Goal: Task Accomplishment & Management: Use online tool/utility

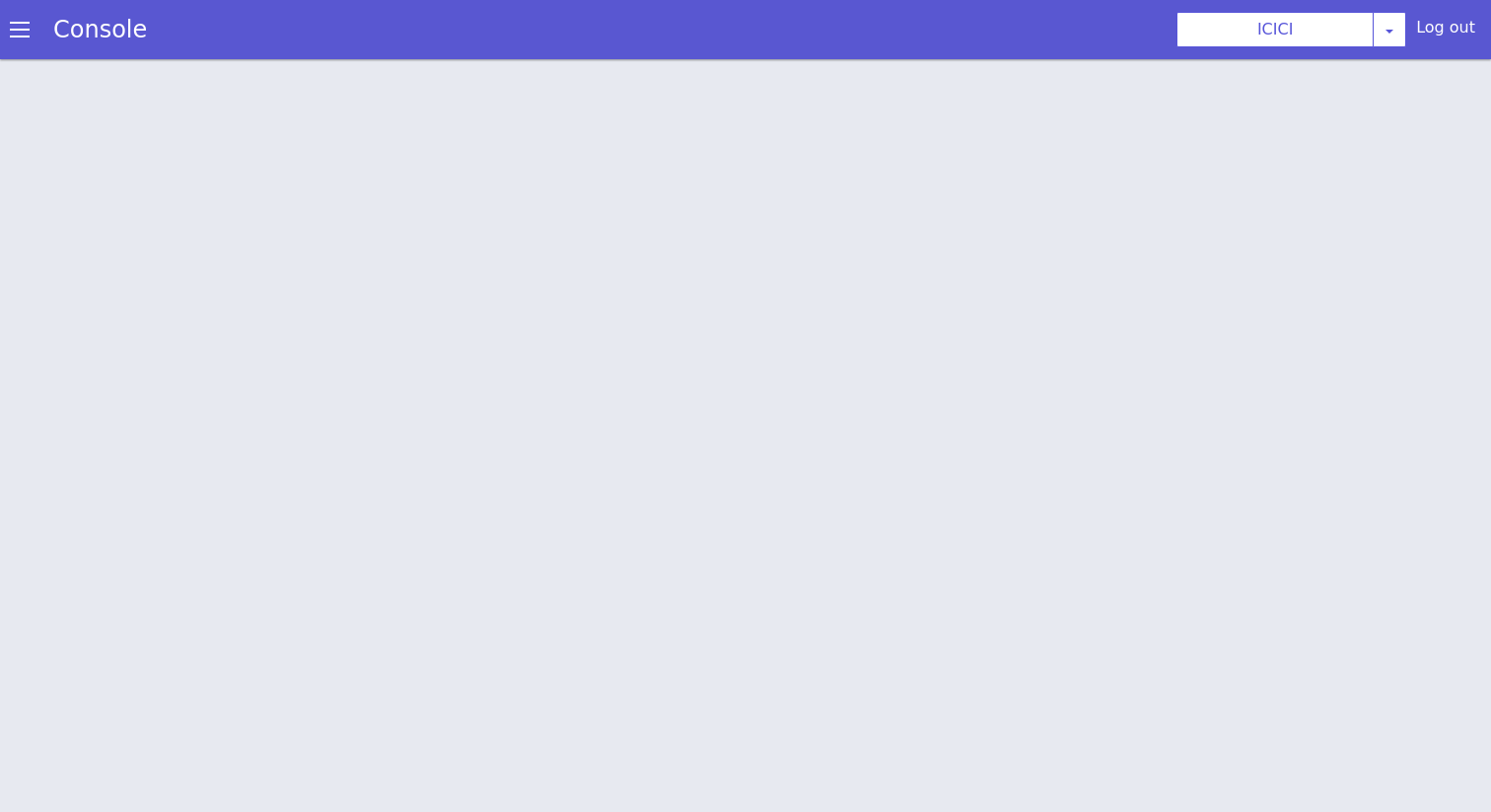
scroll to position [6, 0]
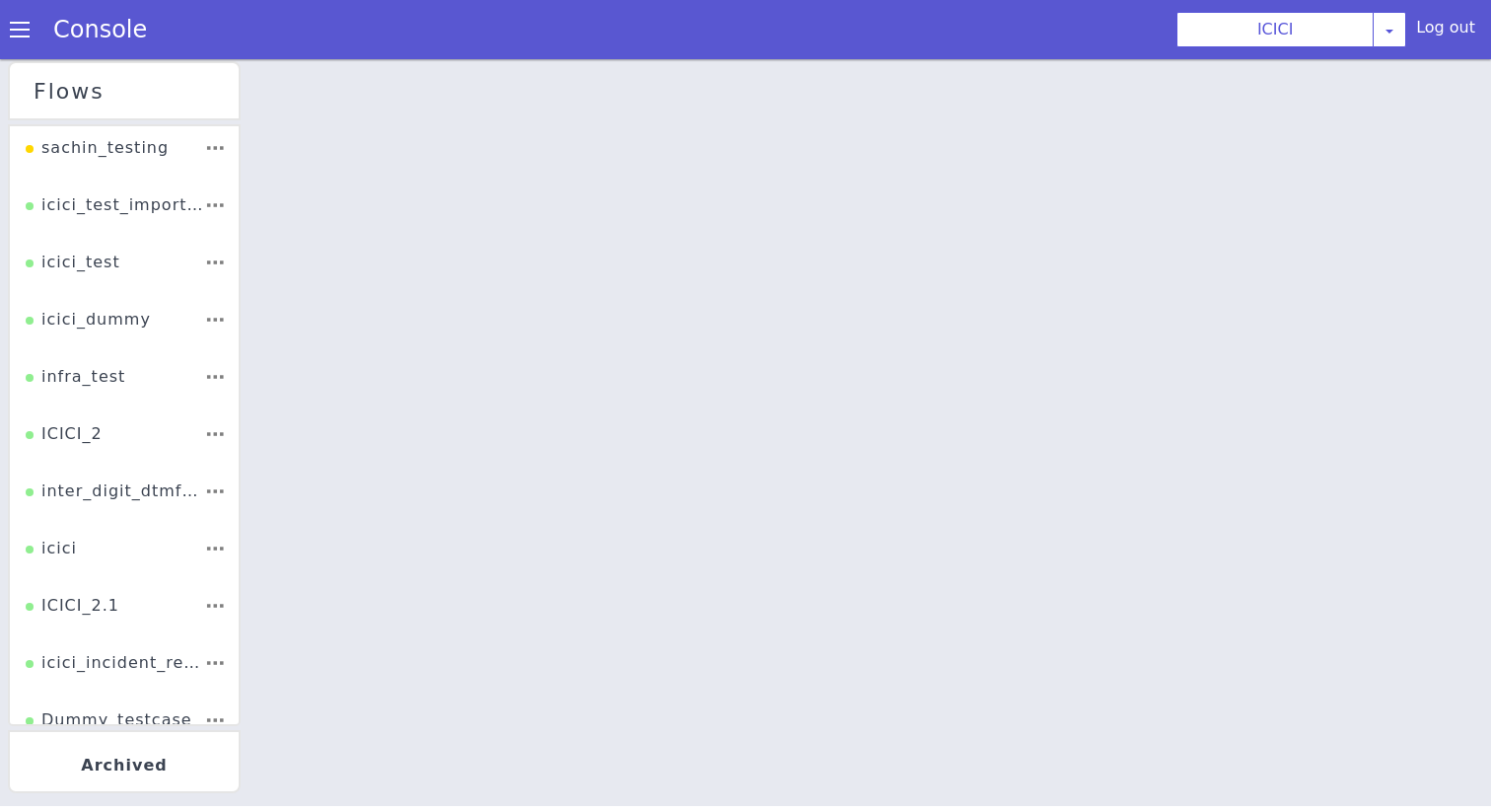
click at [128, 407] on li "ICICI_2" at bounding box center [134, 419] width 229 height 57
click at [80, 412] on div "ICICI_2" at bounding box center [73, 420] width 77 height 38
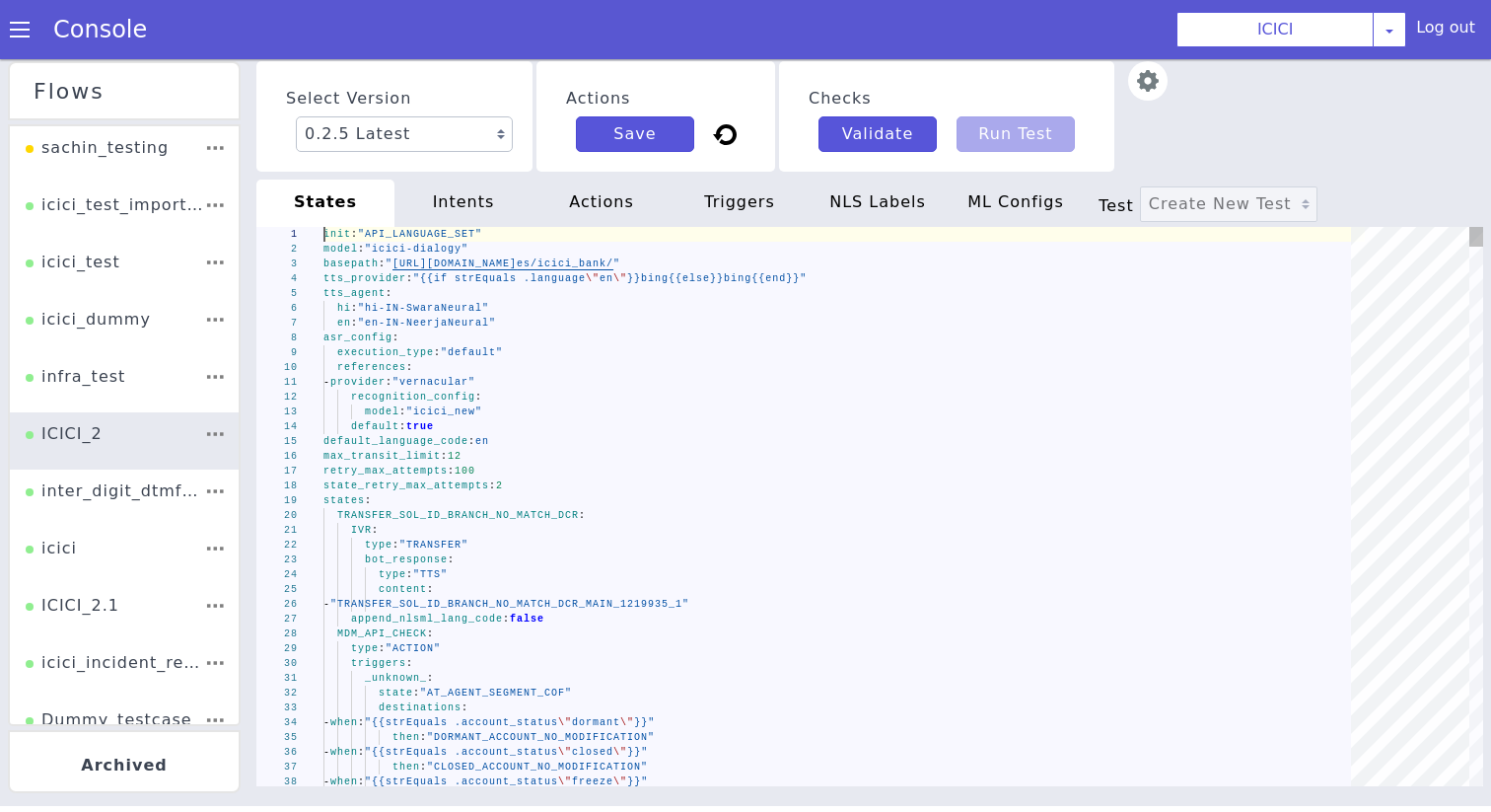
type textarea "- provider: "vernacular" recognition_config: model: "icici_new" default: true d…"
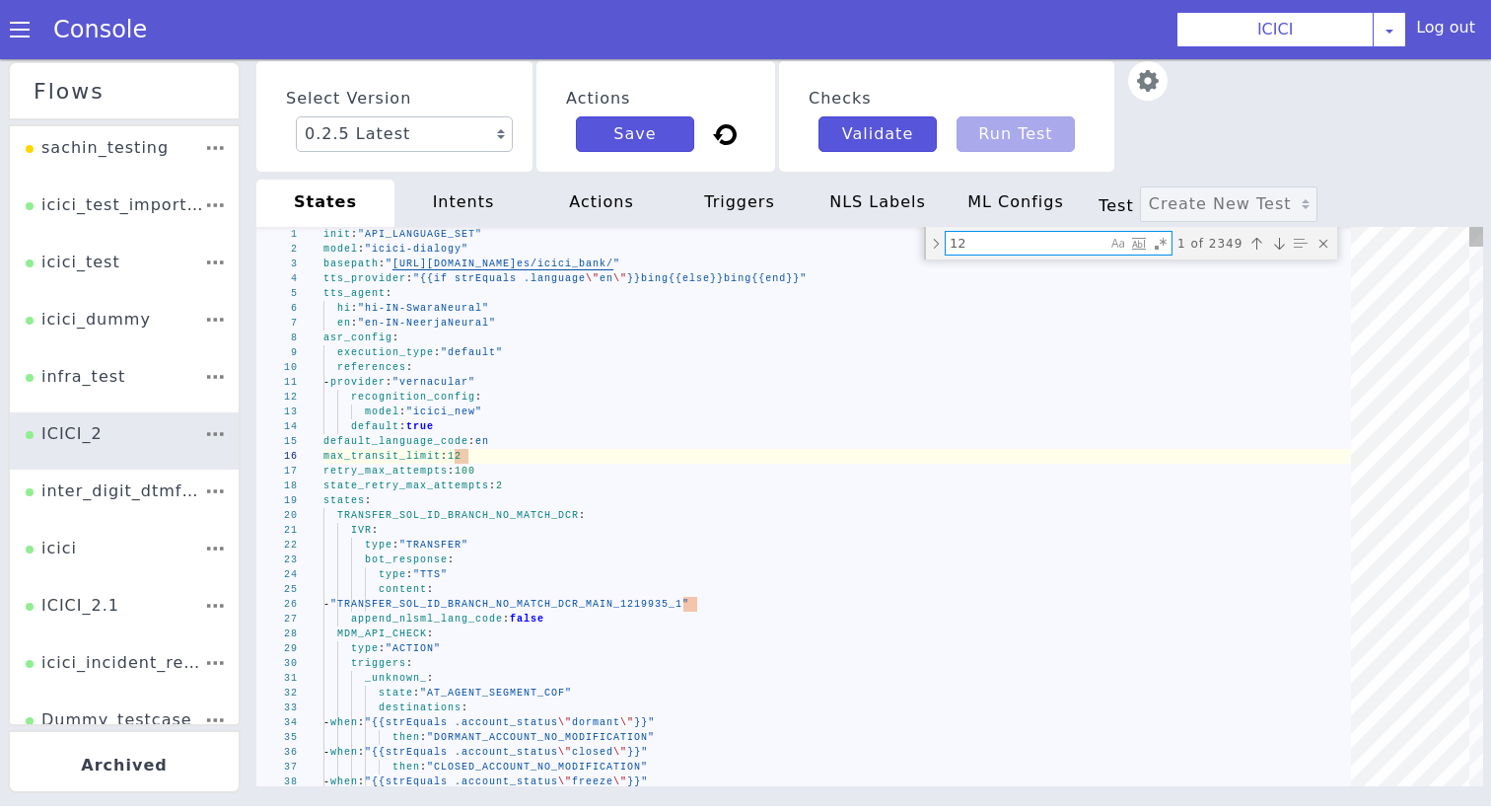
type textarea "t"
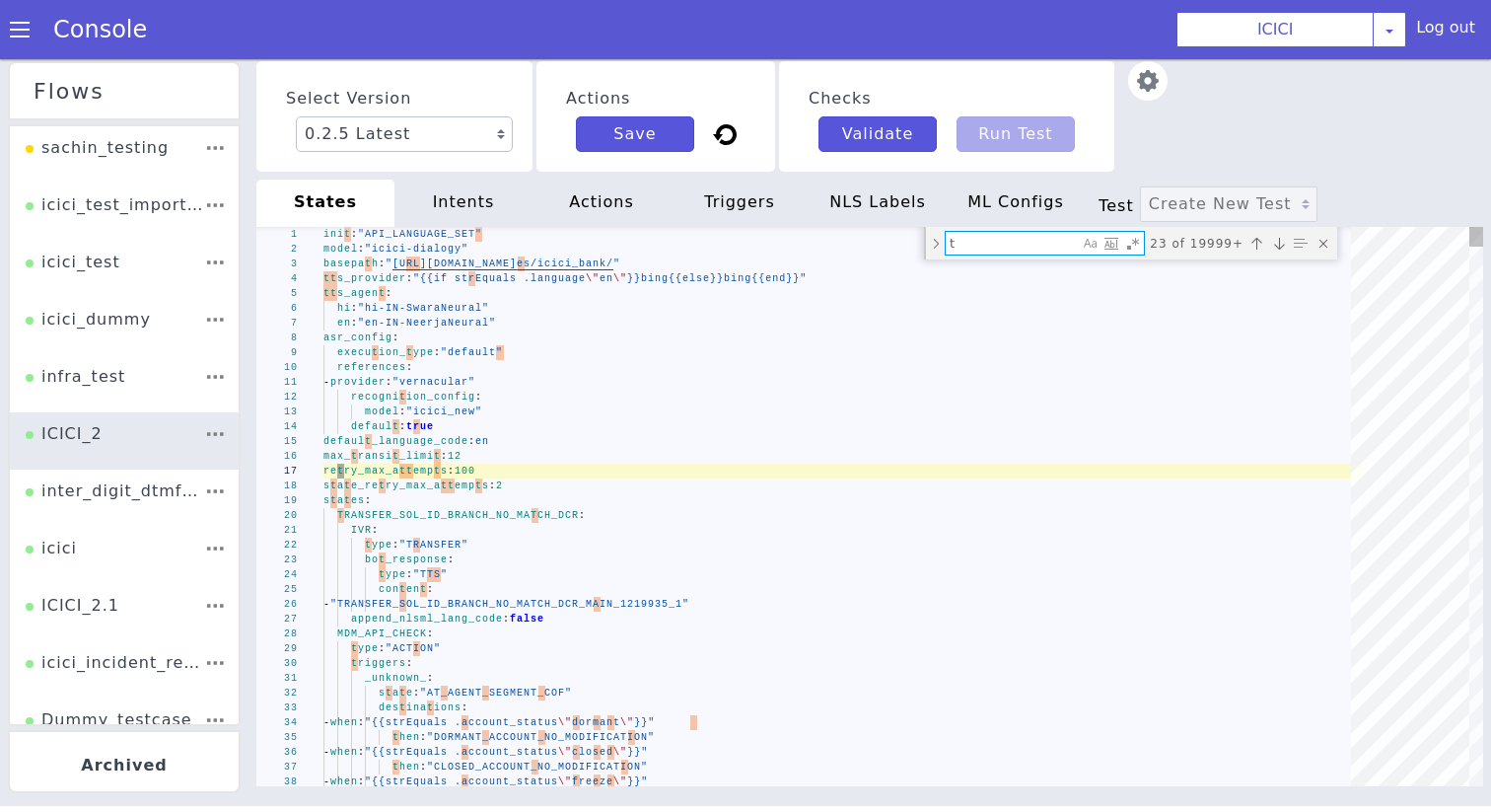
type textarea "IVR: type: "TRANSFER" bot_response: type: "TTS" content: - "TRANSFER_SOL_ID_BRA…"
type textarea "ti"
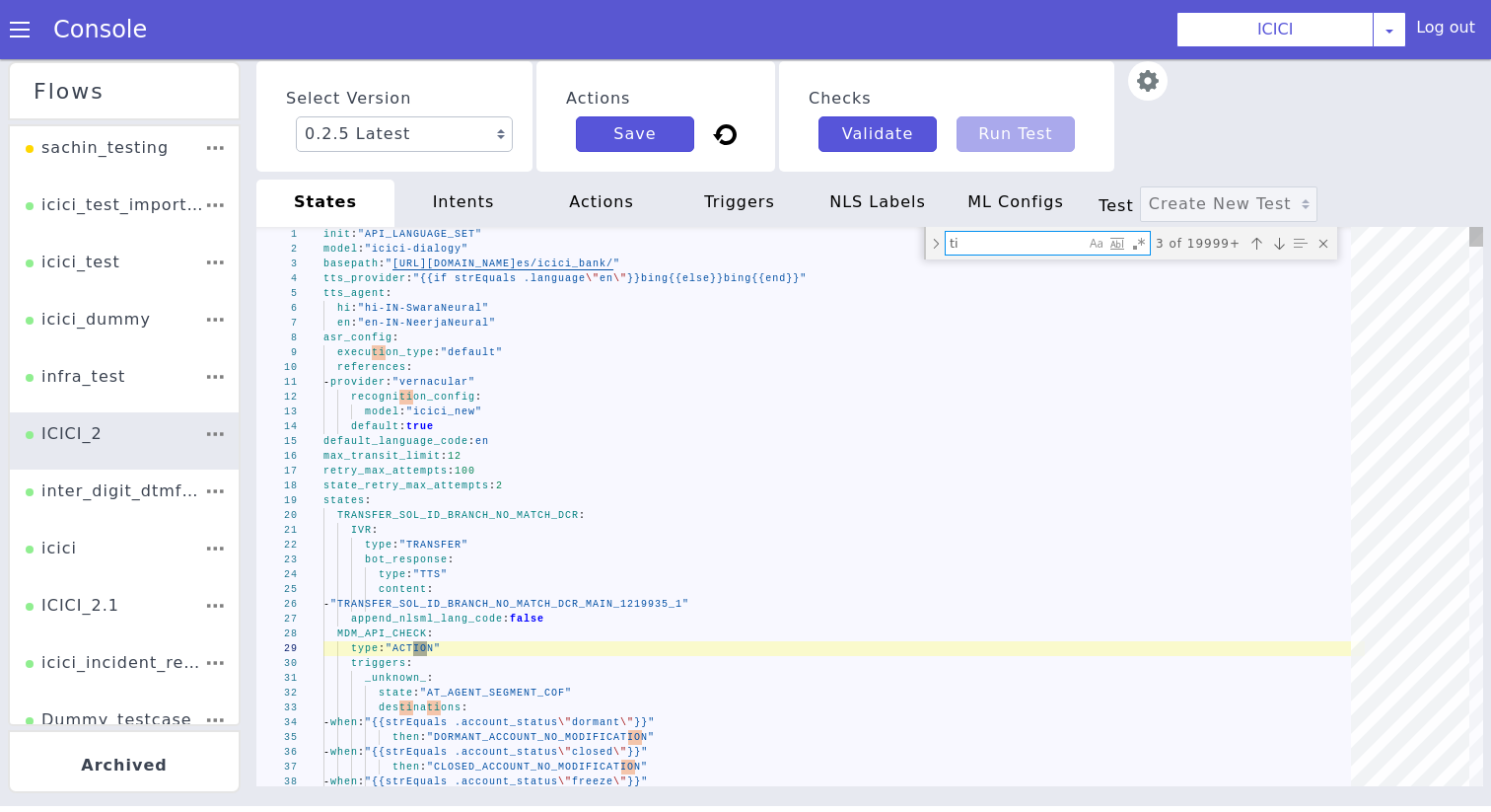
type textarea "security_level: "2" internal_check_status: "" pingen_account_type_asked: "yes" …"
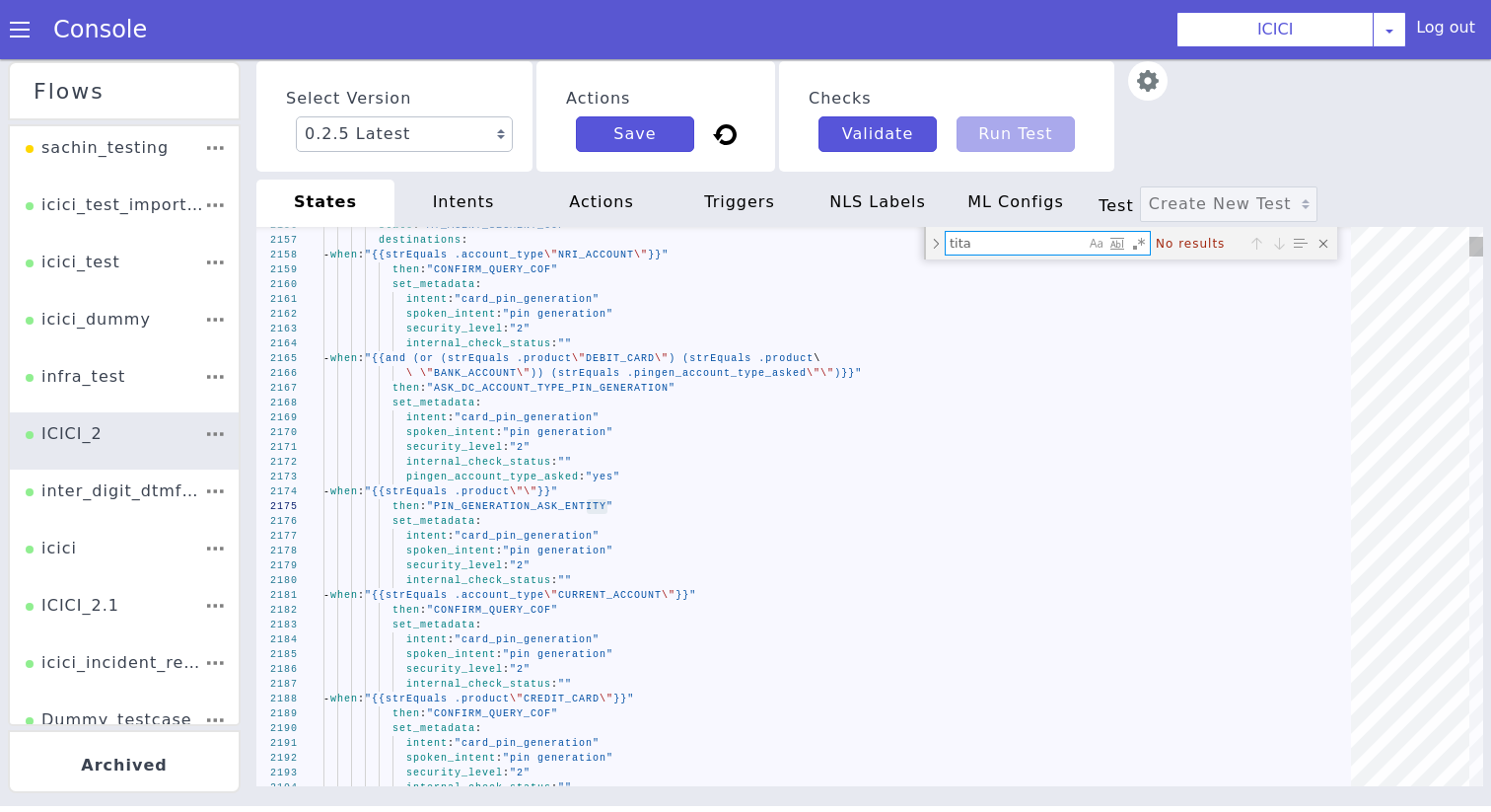
type textarea "tit"
type textarea "IVR: type: "TRANSFER" bot_response: type: "TTS" content: - "TRANSFER_SOL_ID_BRA…"
type textarea "ti"
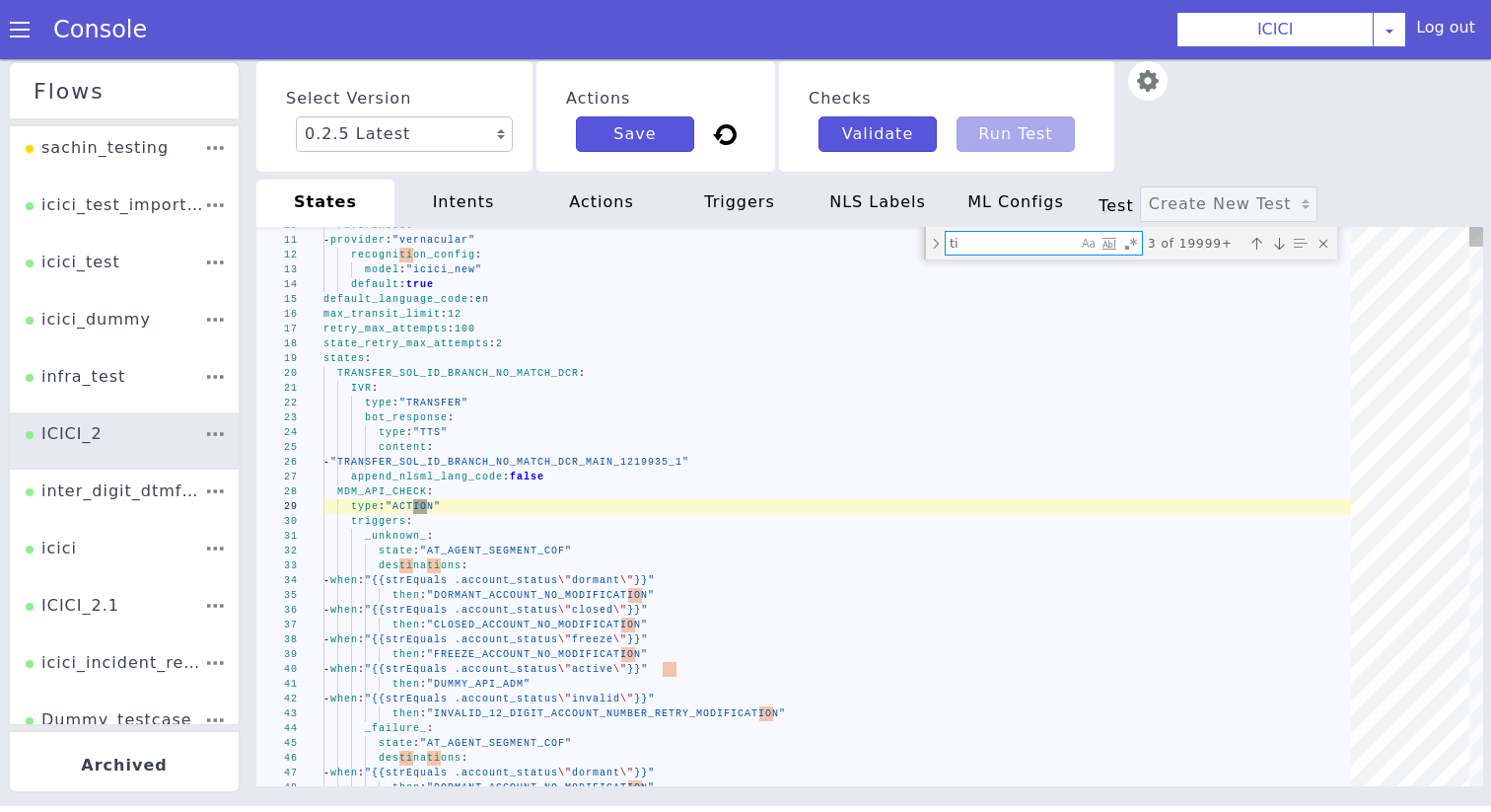
type textarea "- provider: "vernacular" recognition_config: model: "icici_new" default: true d…"
type textarea "t"
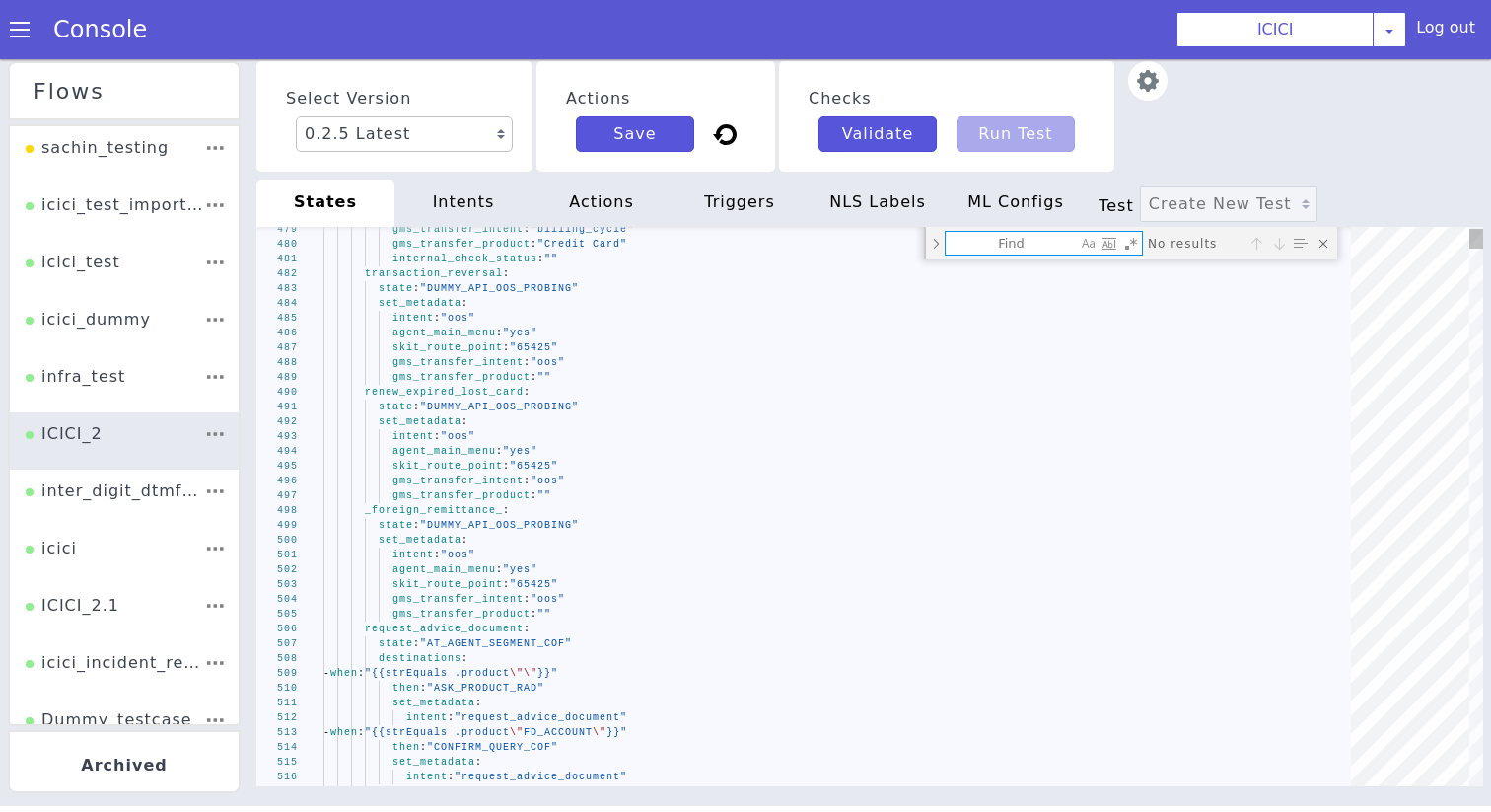
type textarea "C"
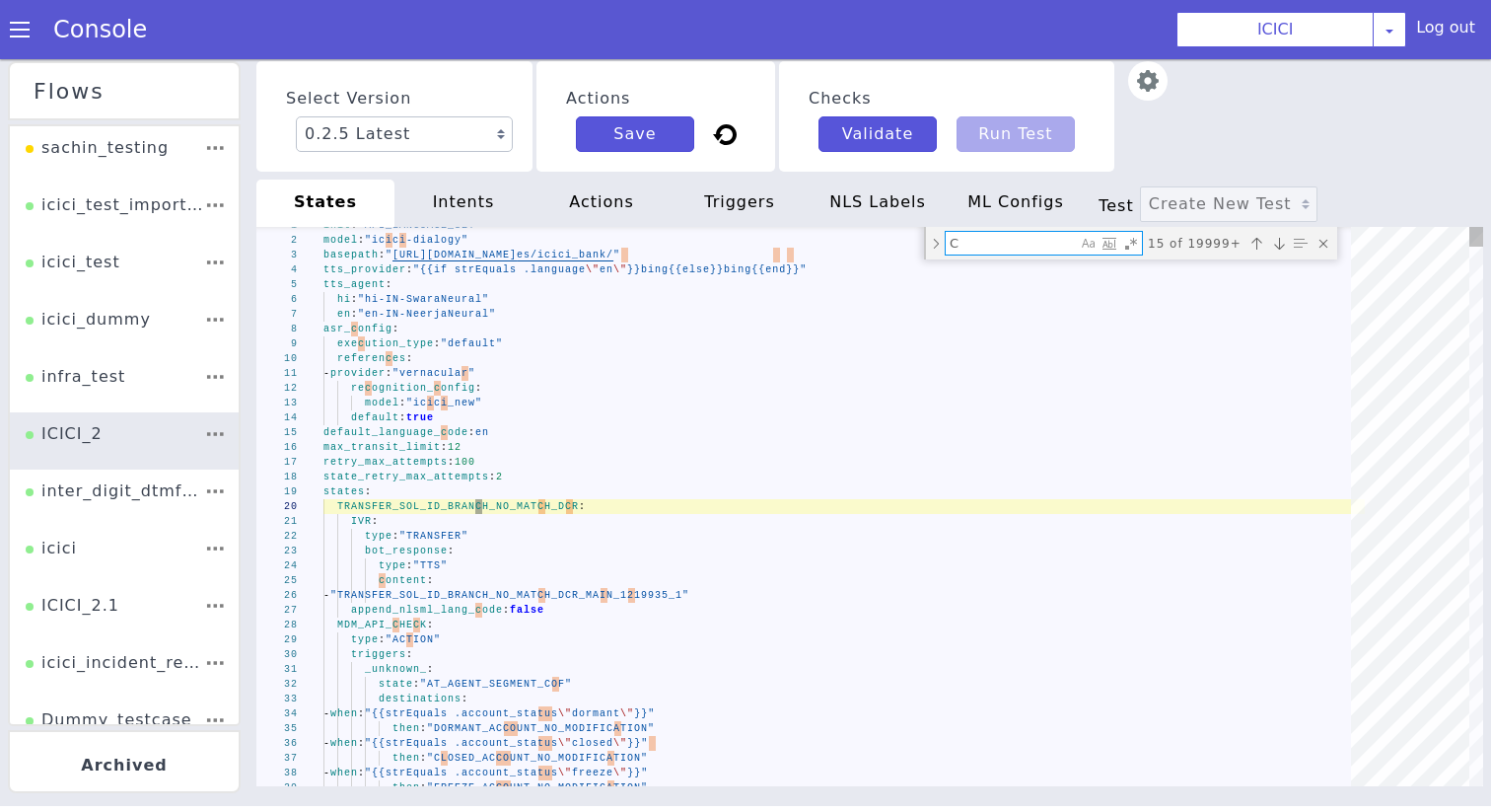
type textarea "_unknown_: state: "AT_AGENT_SEGMENT_COF" destinations: - when: "{{strEquals .ac…"
type textarea "Ca"
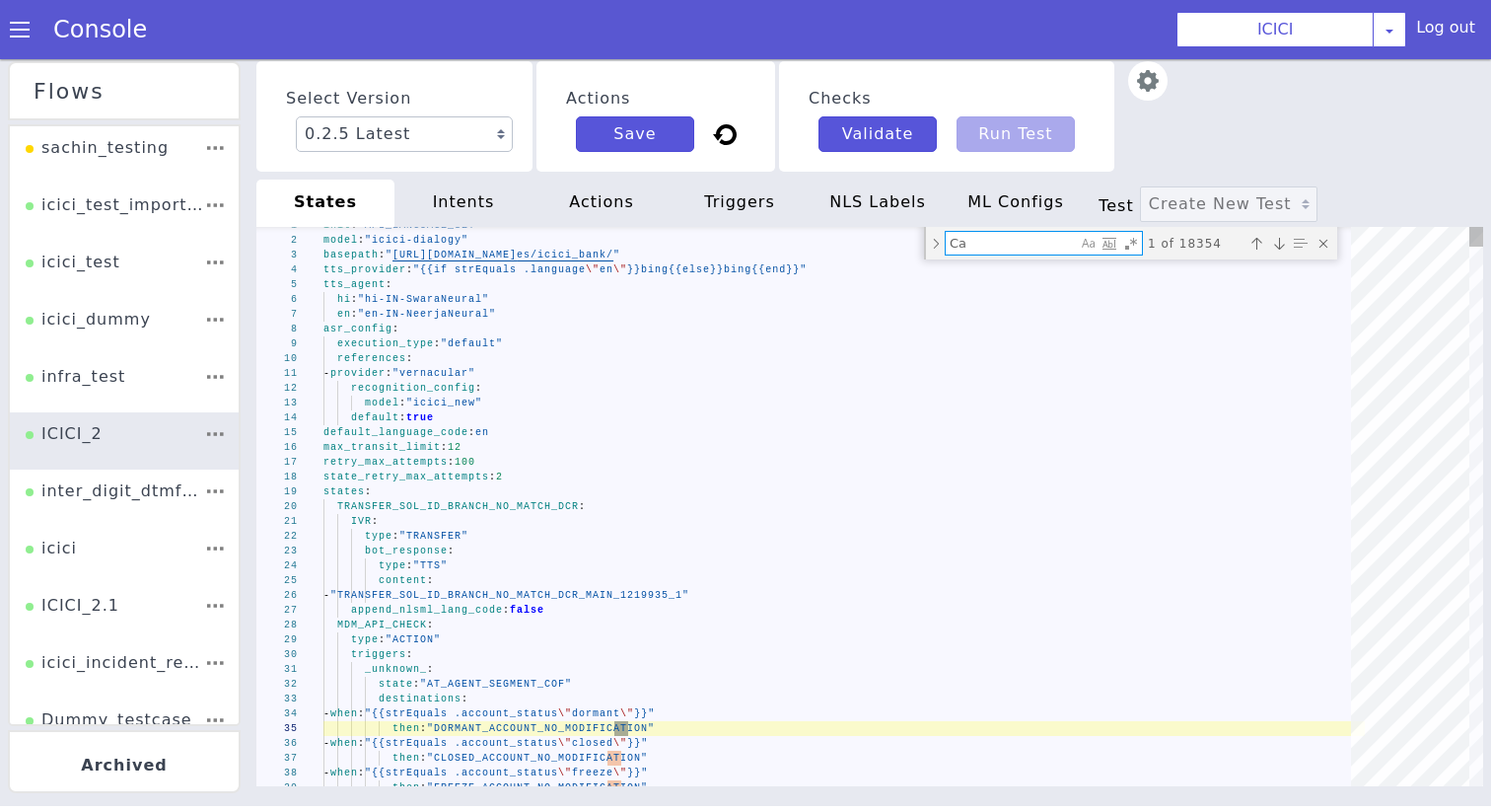
type textarea "set_metadata: intent: "call_2_pay" product: "CREDIT_CARD" sms_message: "You can…"
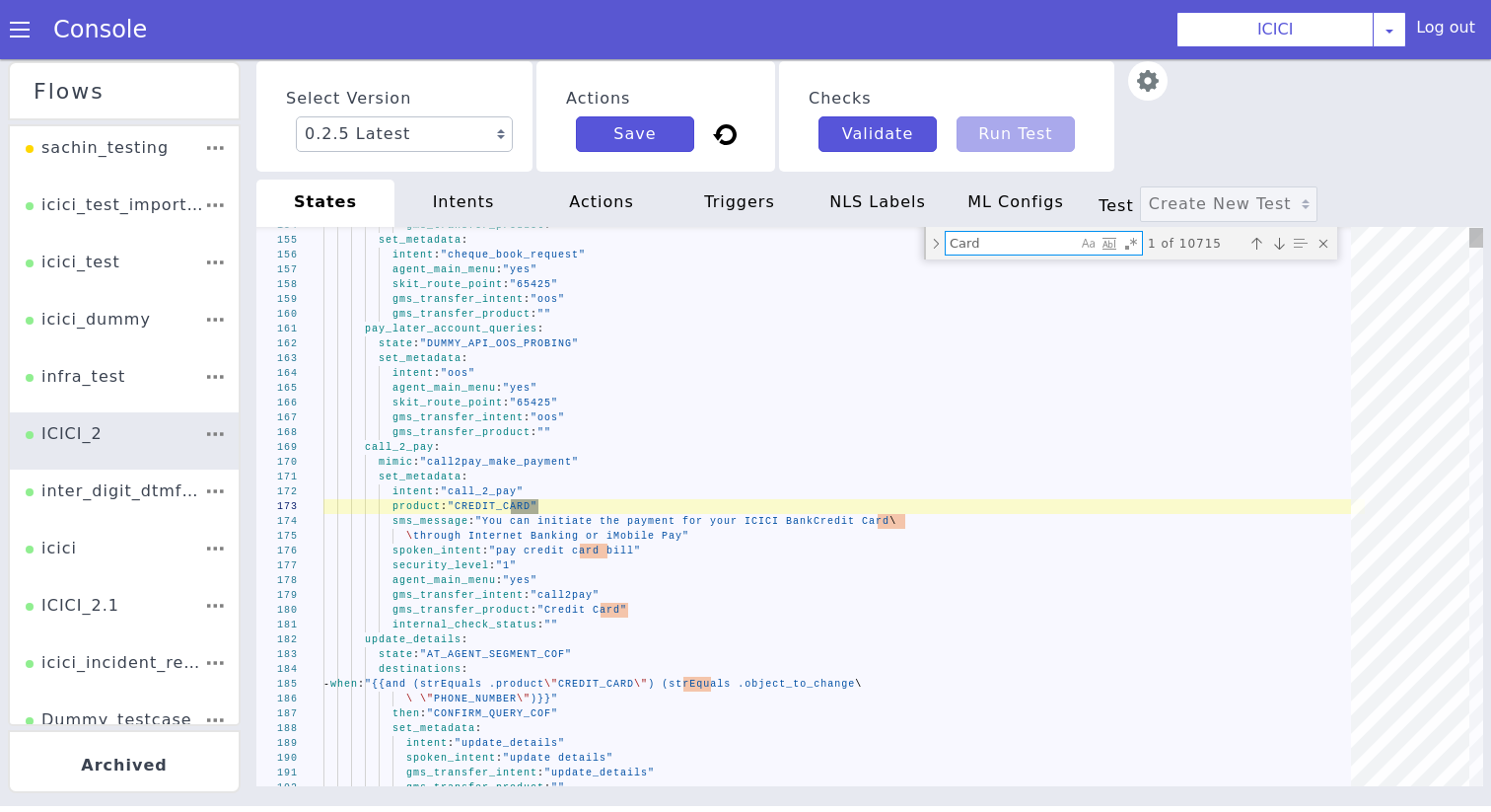
type textarea "Card"
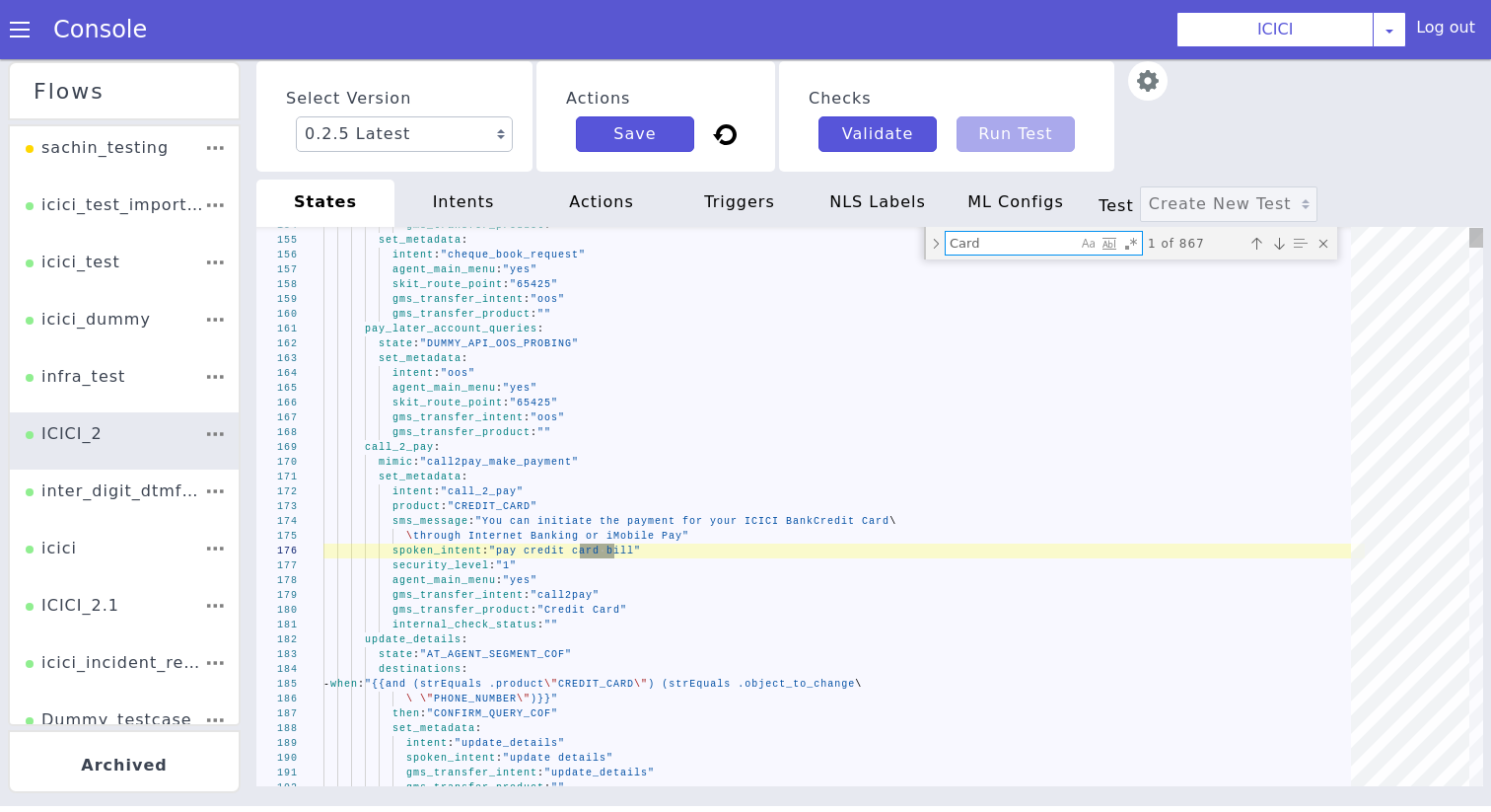
type textarea "set_metadata: intent: "activate" security_level: "1" agent_main_menu: "yes" gms…"
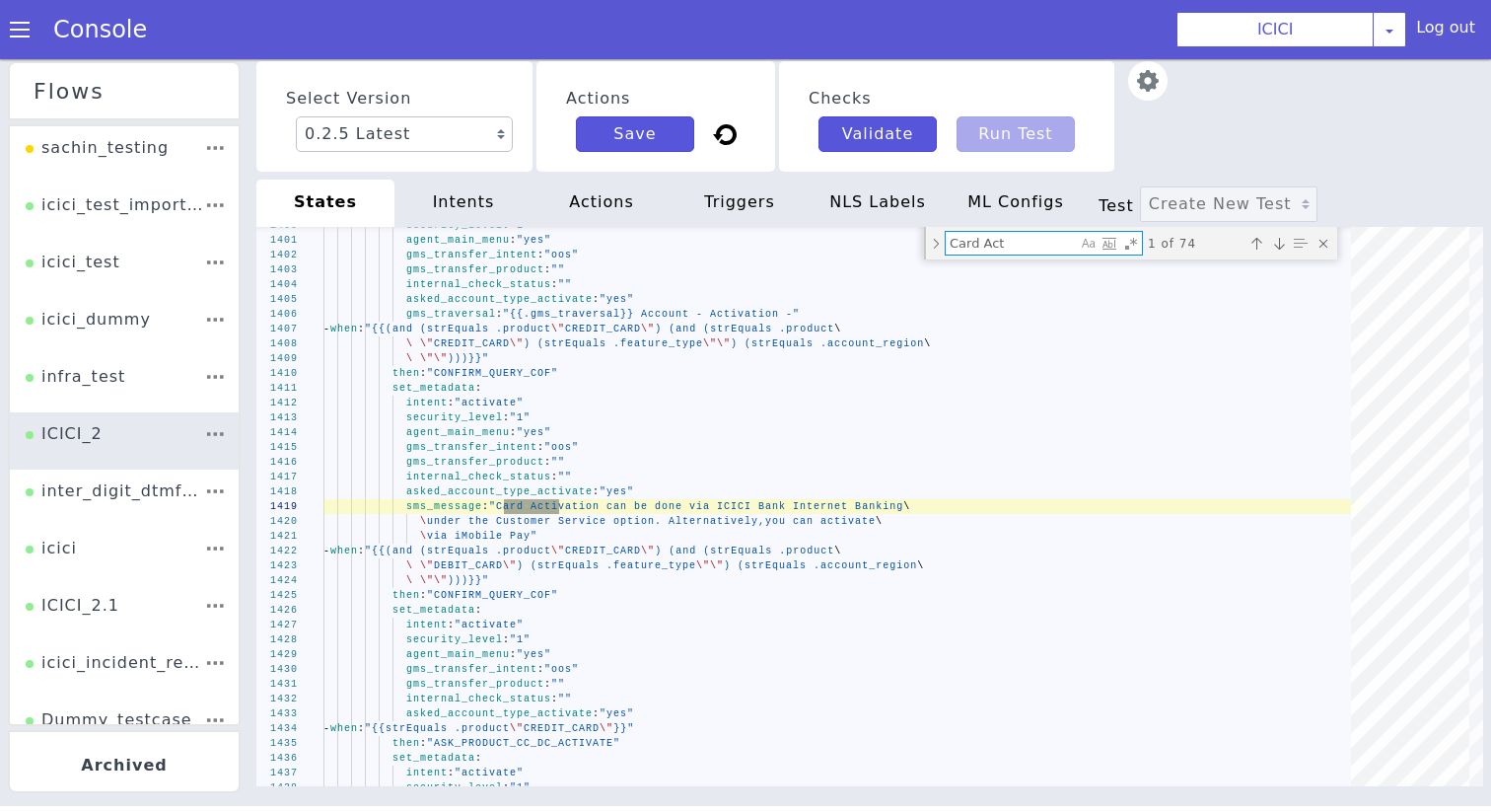
type textarea "Card Act"
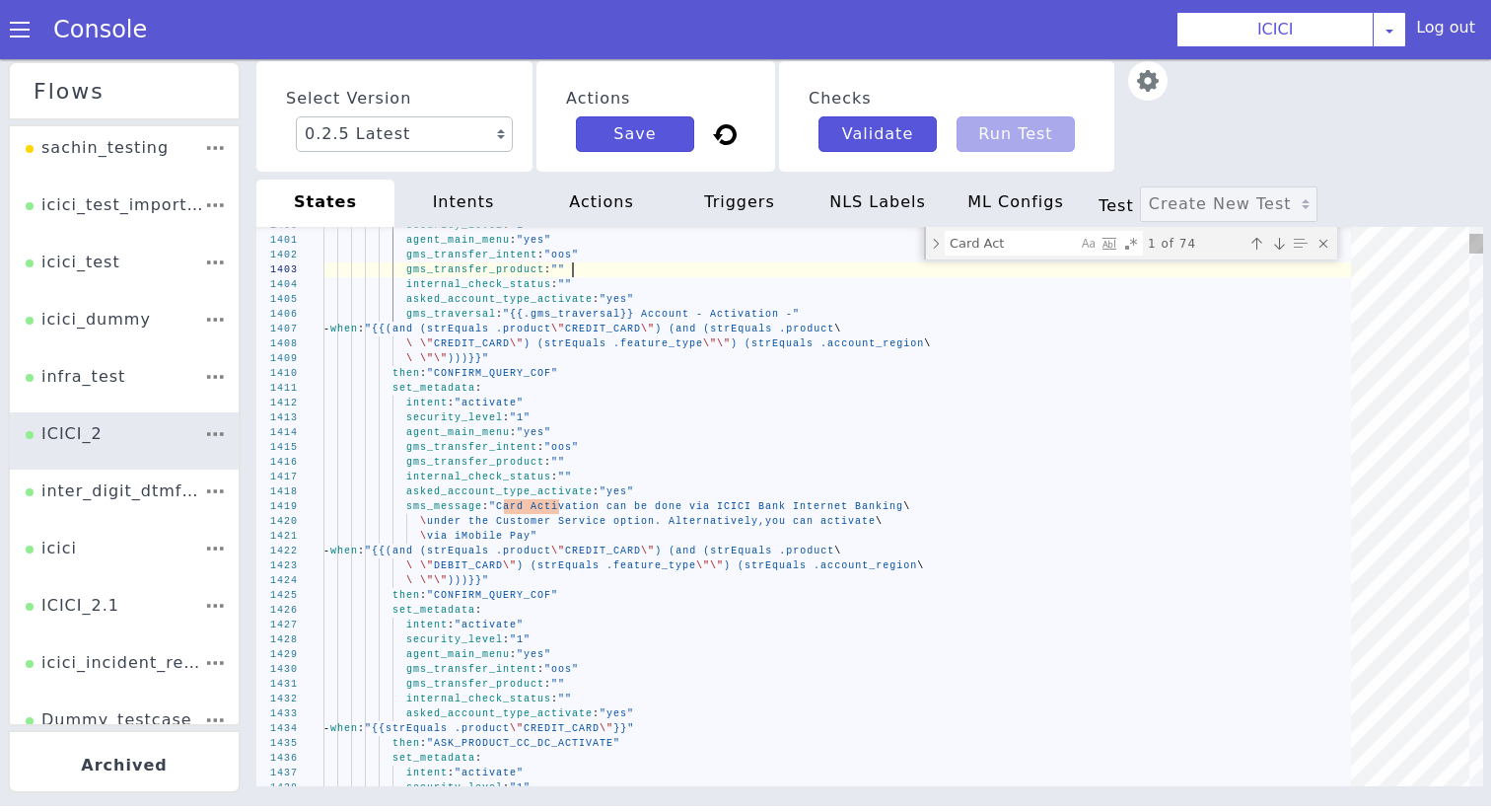
paste textarea "other_emi_query_auth"
type textarea "- "355" - "356" - "335" - "180" - "170" - "137" - "127" - "117" skit_route_poin…"
type textarea "other_emi_query_auth"
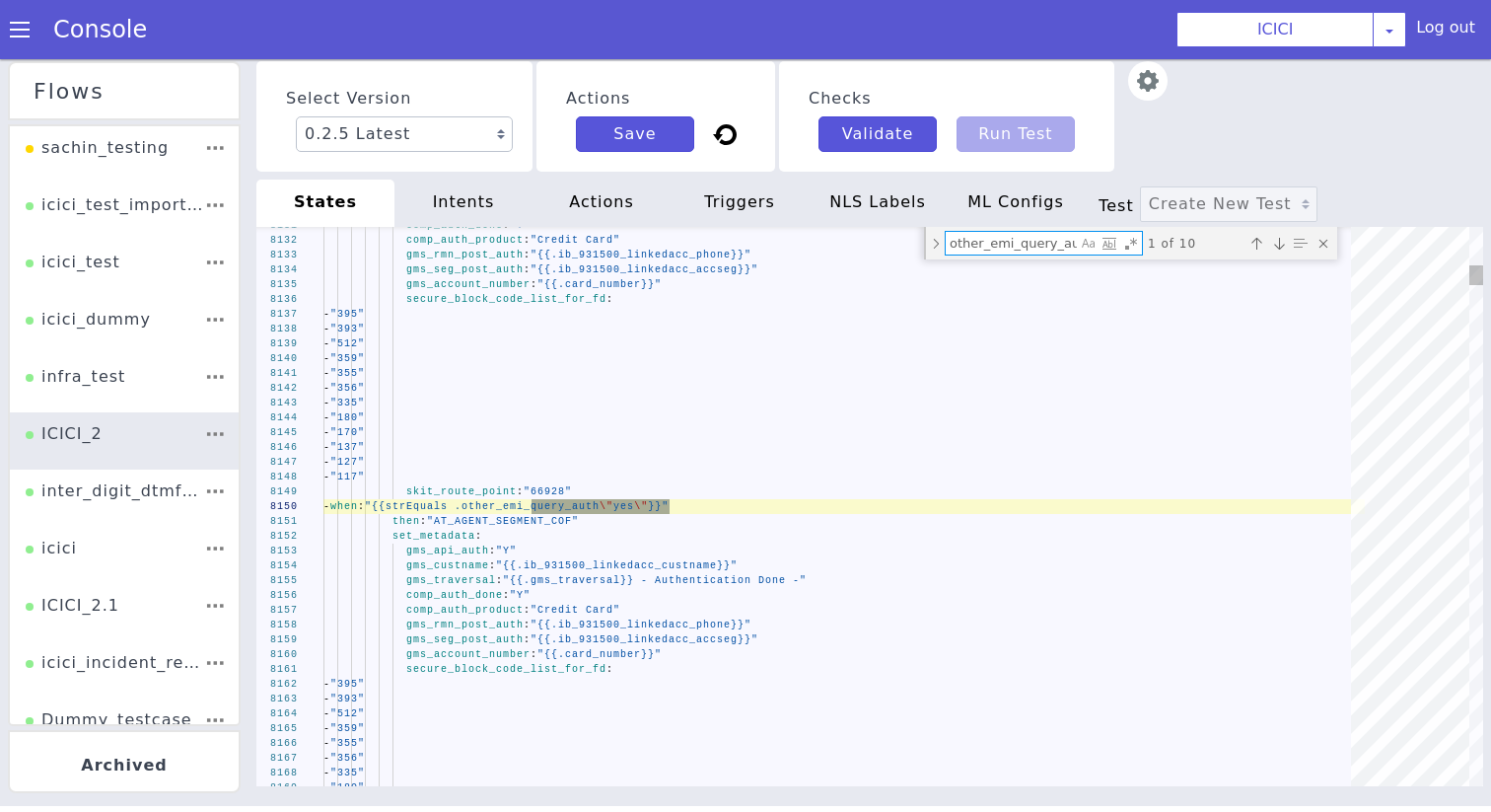
scroll to position [0, 6]
type textarea "skit_route_point: "65425" gms_transfer_intent: "oos" gms_transfer_product: "" s…"
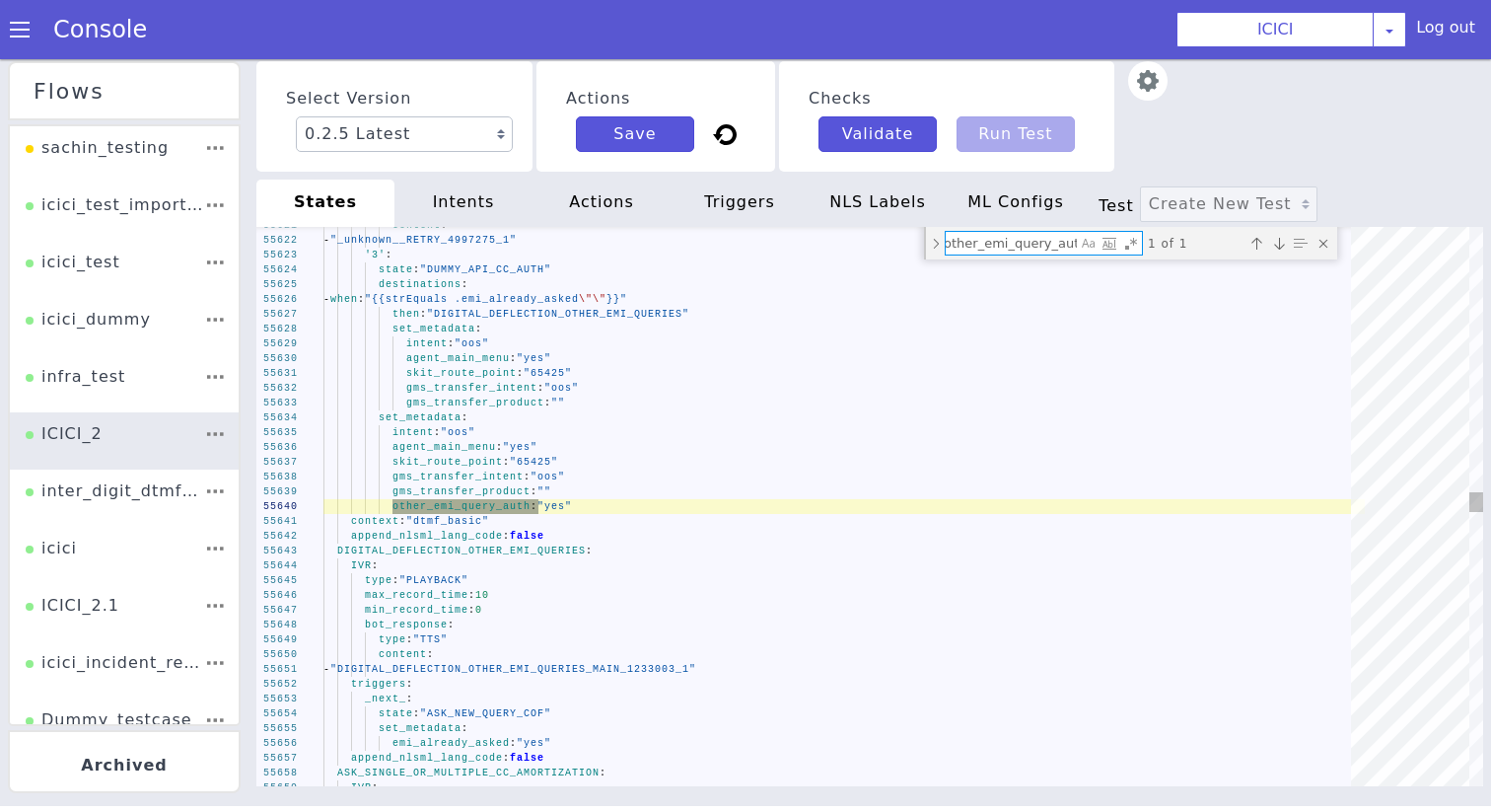
scroll to position [0, 10]
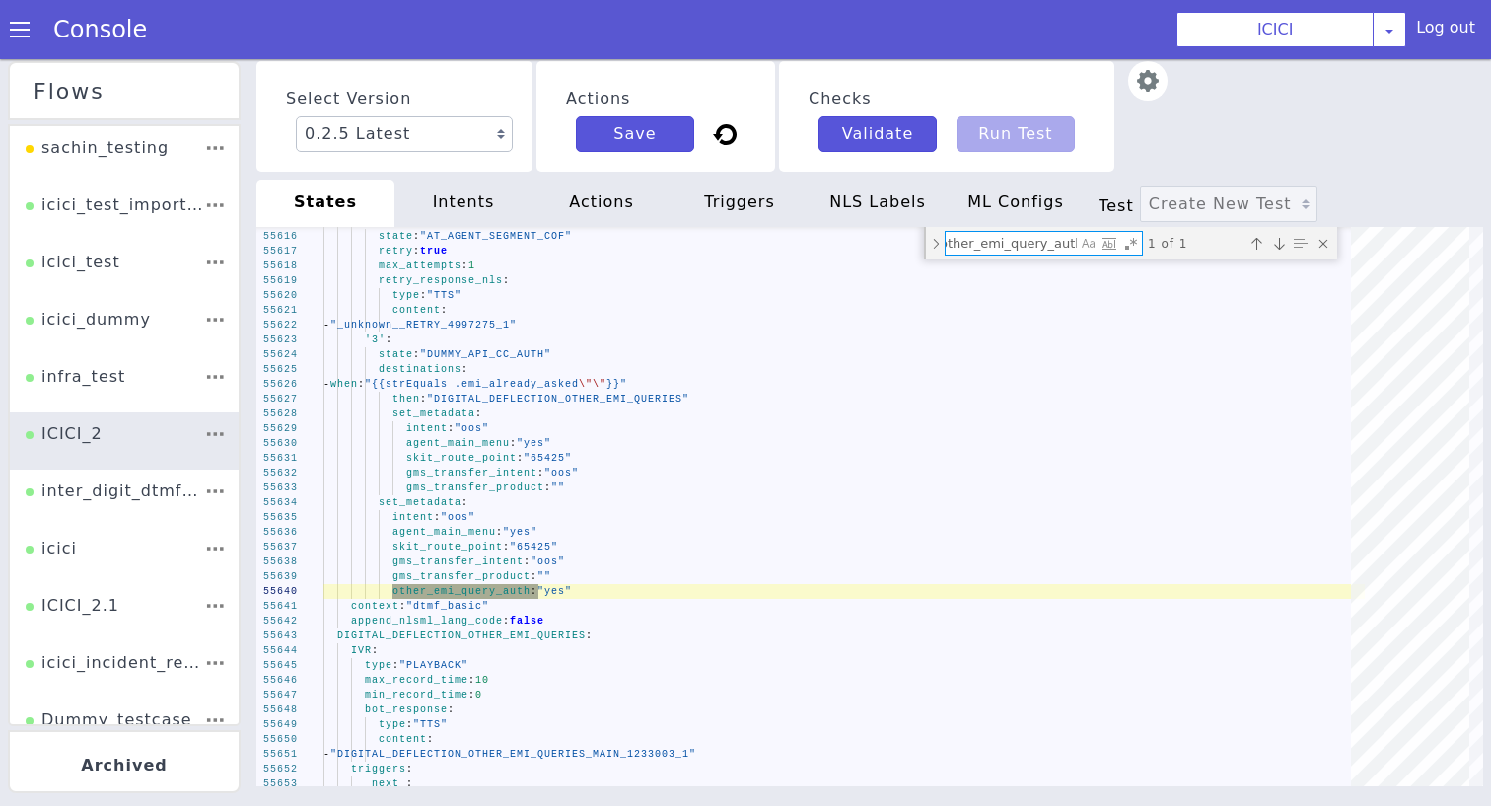
type textarea "other_emi_query_auth:"
